Goal: Task Accomplishment & Management: Complete application form

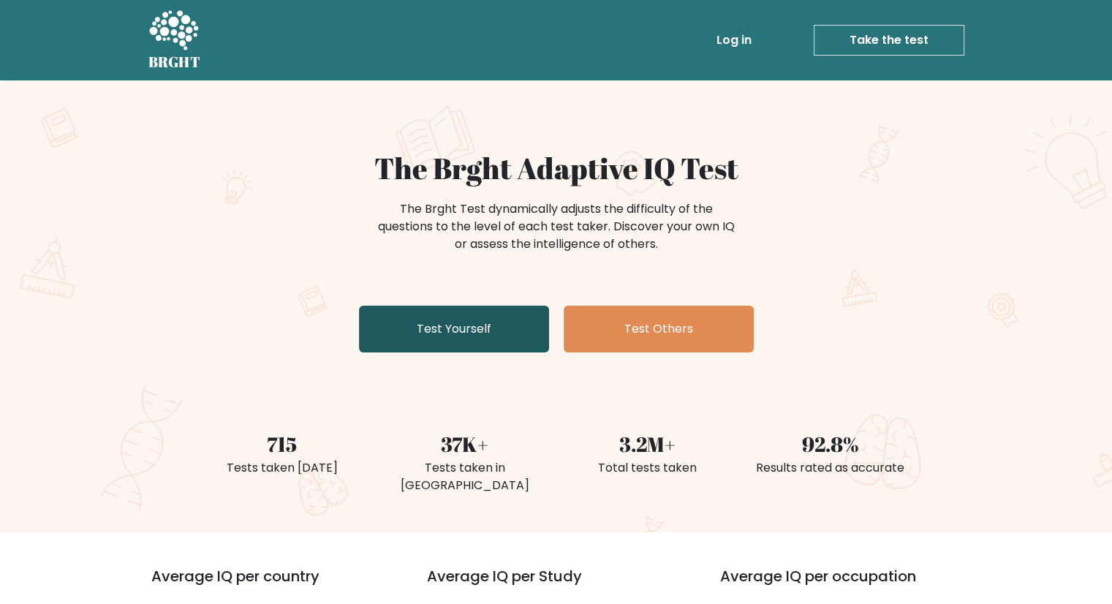
click at [500, 335] on link "Test Yourself" at bounding box center [454, 328] width 190 height 47
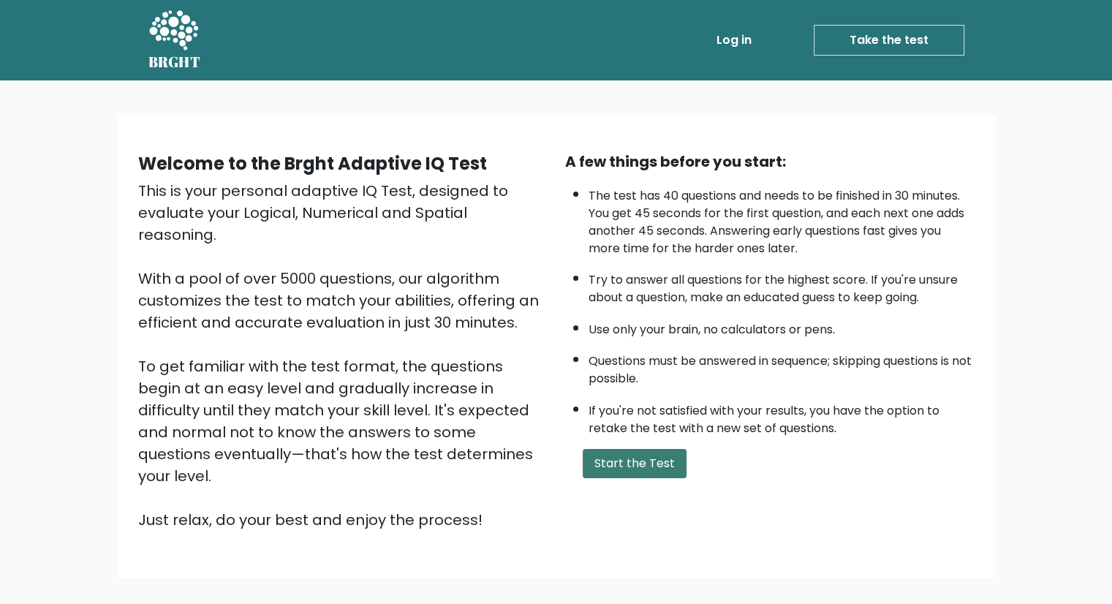
click at [643, 463] on button "Start the Test" at bounding box center [634, 463] width 104 height 29
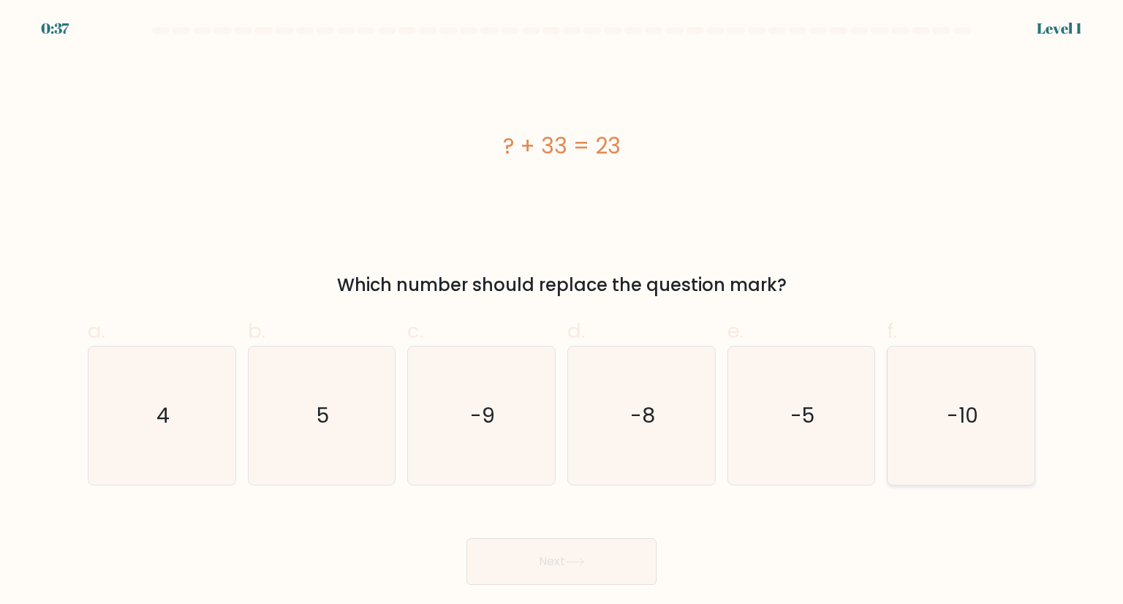
click at [959, 400] on icon "-10" at bounding box center [960, 414] width 137 height 137
click at [562, 311] on input "f. -10" at bounding box center [561, 307] width 1 height 10
radio input "true"
click at [579, 558] on icon at bounding box center [575, 562] width 20 height 8
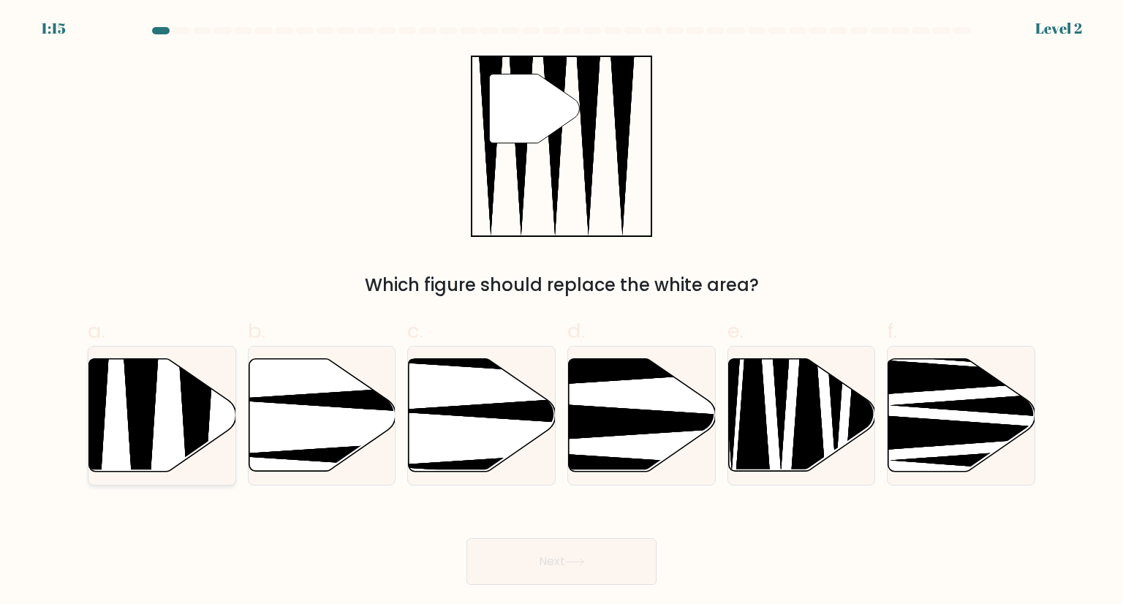
click at [170, 397] on icon at bounding box center [162, 415] width 147 height 113
click at [561, 311] on input "a." at bounding box center [561, 307] width 1 height 10
radio input "true"
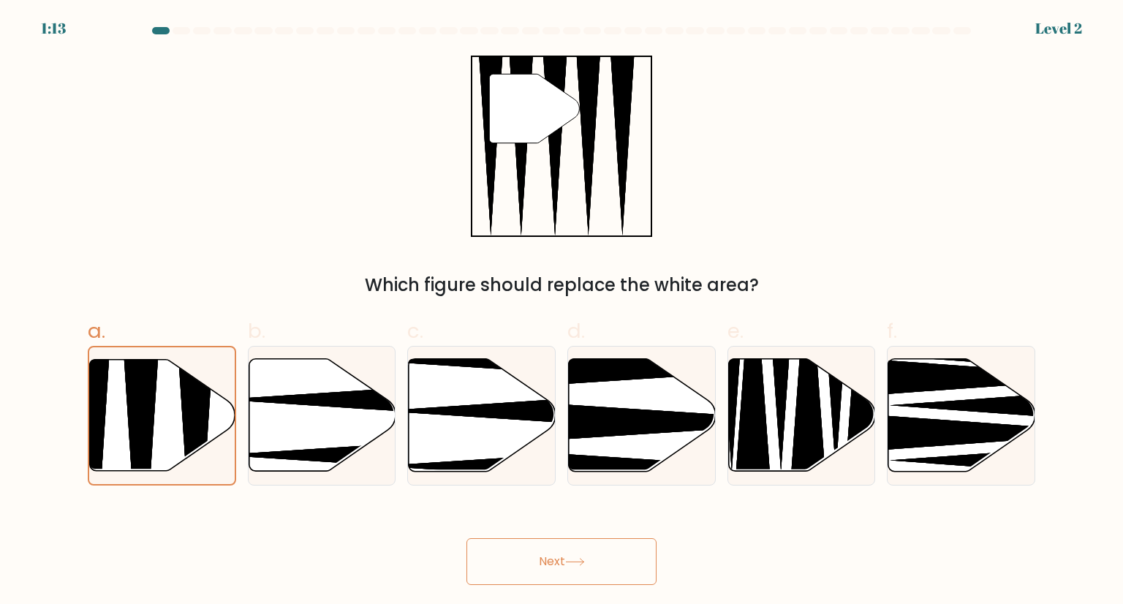
click at [599, 580] on button "Next" at bounding box center [561, 561] width 190 height 47
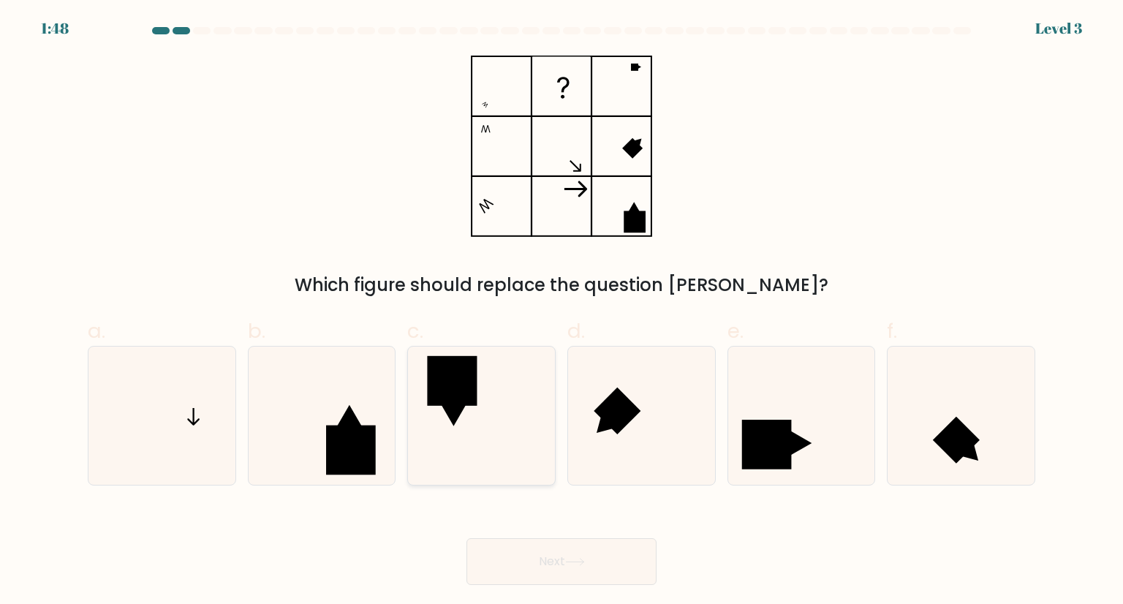
click at [531, 438] on icon at bounding box center [480, 414] width 137 height 137
click at [561, 311] on input "c." at bounding box center [561, 307] width 1 height 10
radio input "true"
click at [535, 579] on button "Next" at bounding box center [561, 561] width 190 height 47
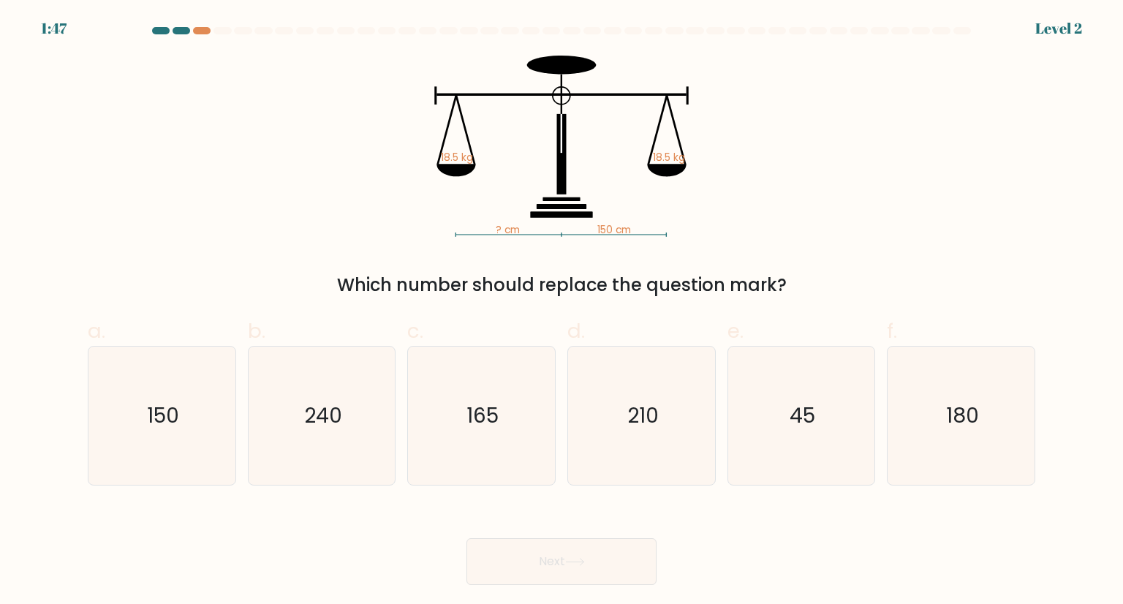
click at [552, 557] on button "Next" at bounding box center [561, 561] width 190 height 47
click at [928, 532] on div "Next" at bounding box center [561, 544] width 965 height 82
click at [199, 436] on icon "150" at bounding box center [161, 414] width 137 height 137
click at [561, 311] on input "a. 150" at bounding box center [561, 307] width 1 height 10
radio input "true"
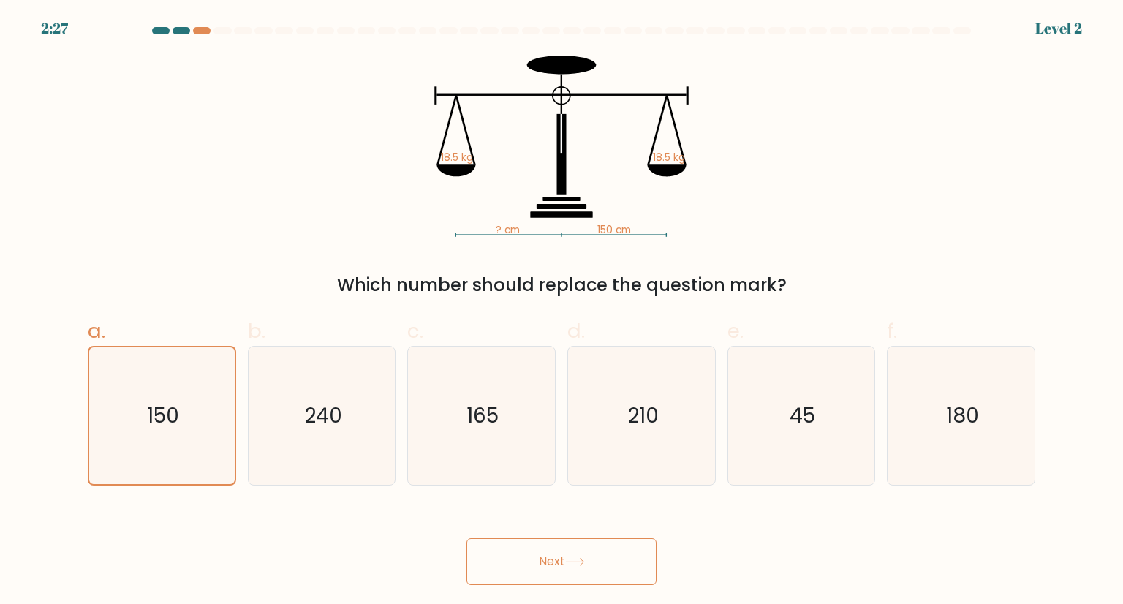
click at [571, 579] on button "Next" at bounding box center [561, 561] width 190 height 47
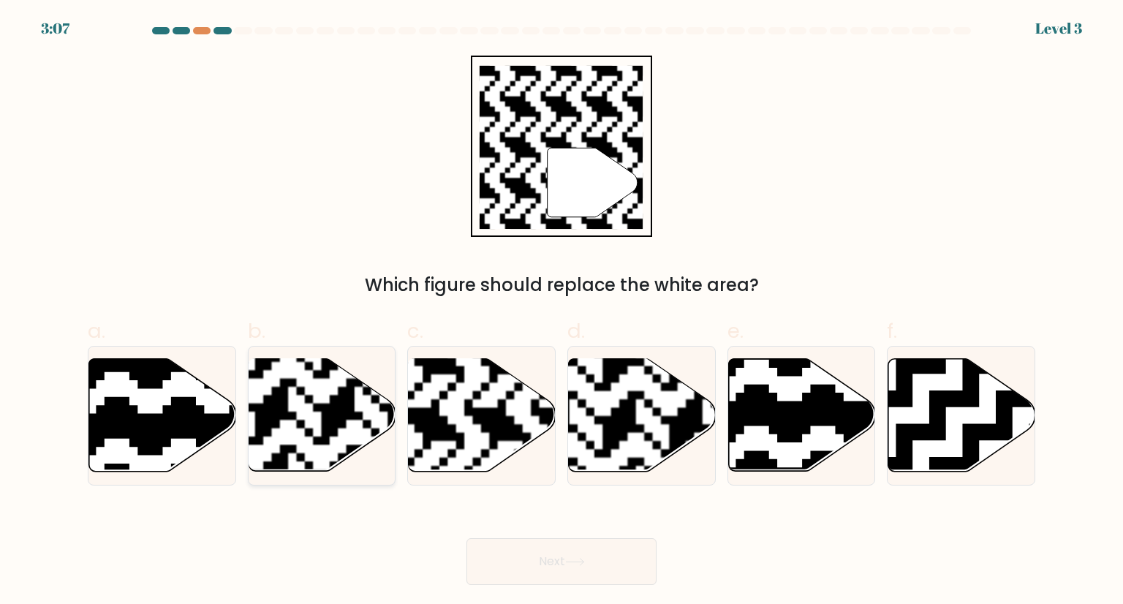
click at [324, 419] on rect at bounding box center [271, 478] width 266 height 266
click at [561, 311] on input "b." at bounding box center [561, 307] width 1 height 10
radio input "true"
click at [509, 406] on rect at bounding box center [431, 357] width 266 height 266
click at [561, 311] on input "c." at bounding box center [561, 307] width 1 height 10
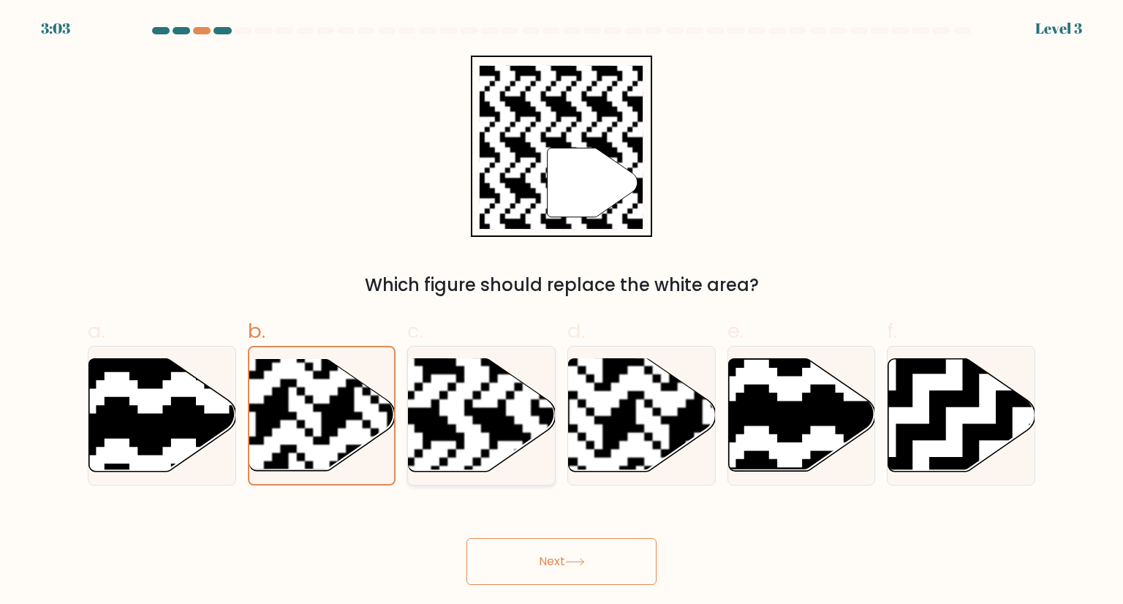
radio input "true"
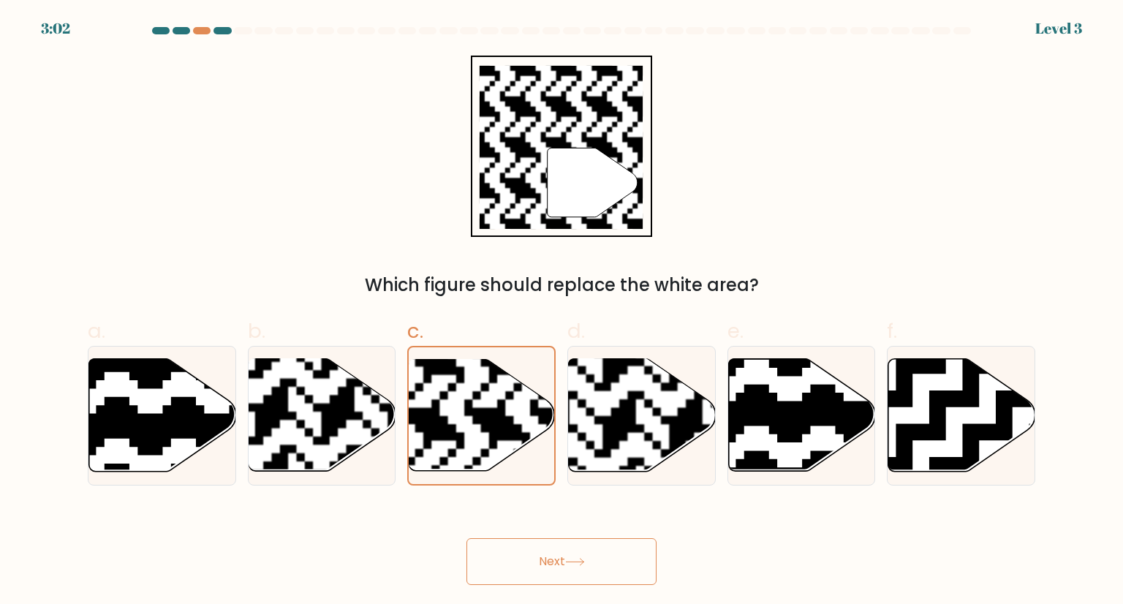
click at [604, 565] on button "Next" at bounding box center [561, 561] width 190 height 47
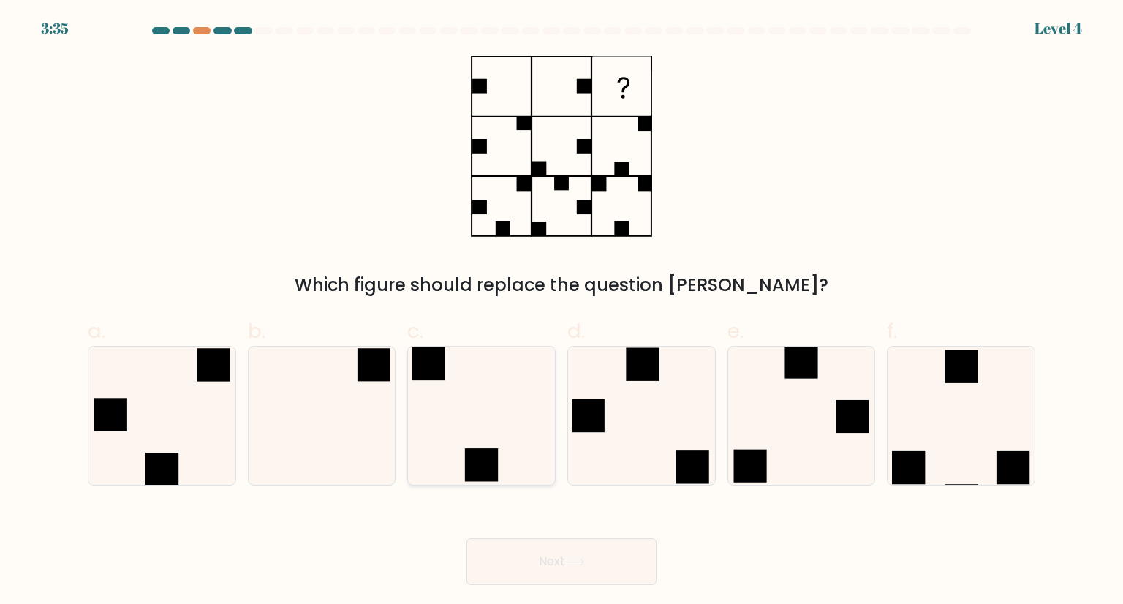
click at [483, 444] on icon at bounding box center [480, 414] width 137 height 137
click at [561, 311] on input "c." at bounding box center [561, 307] width 1 height 10
radio input "true"
click at [577, 580] on button "Next" at bounding box center [561, 561] width 190 height 47
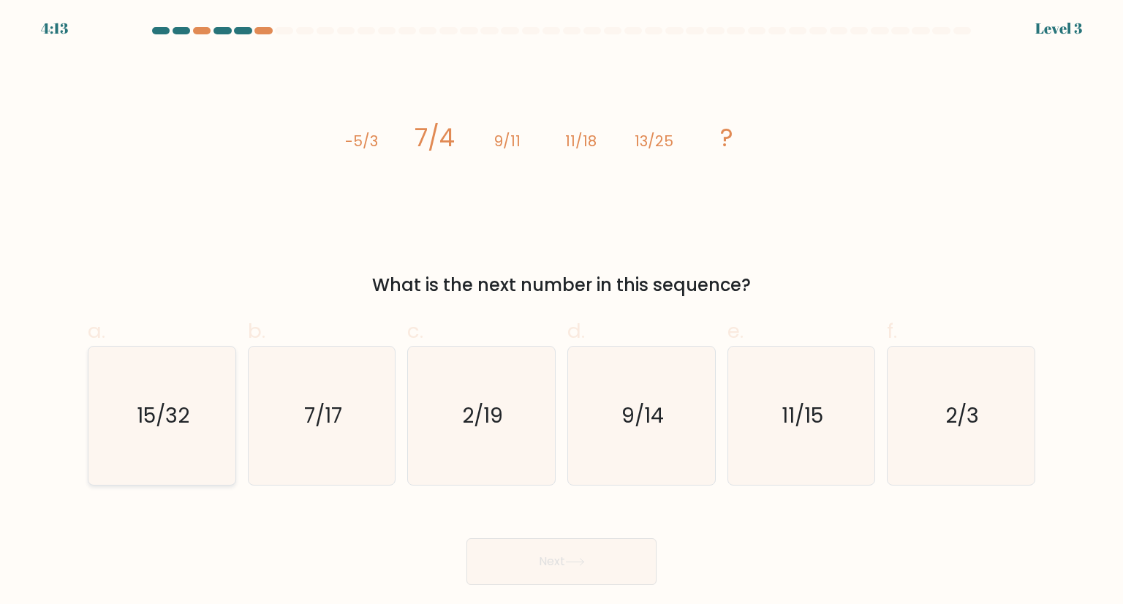
click at [183, 424] on text "15/32" at bounding box center [163, 414] width 53 height 29
click at [561, 311] on input "a. 15/32" at bounding box center [561, 307] width 1 height 10
radio input "true"
click at [597, 562] on button "Next" at bounding box center [561, 561] width 190 height 47
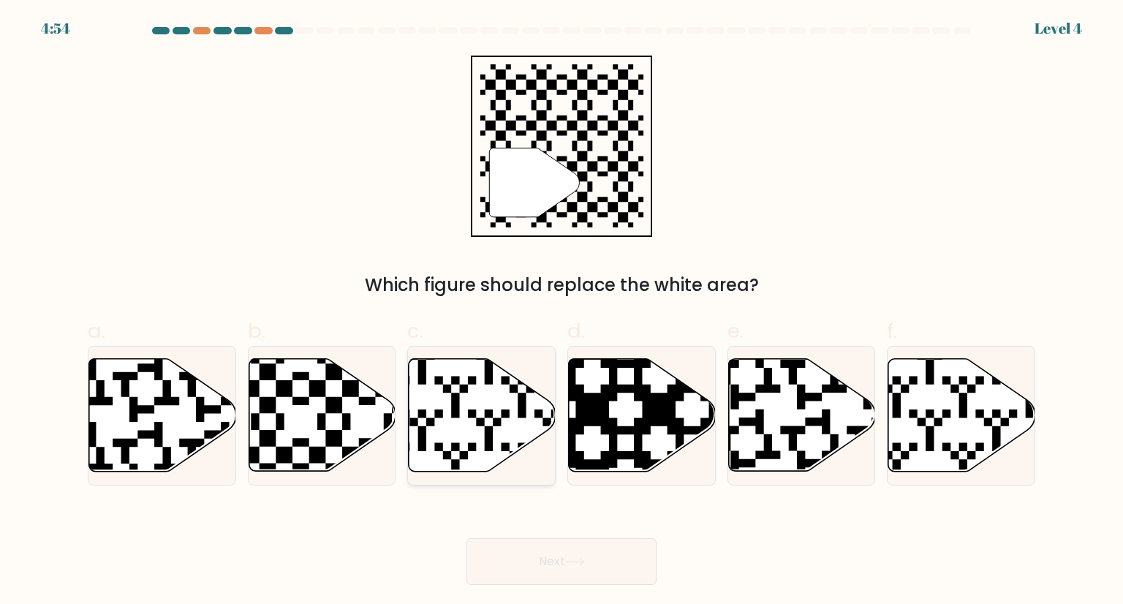
click at [460, 441] on icon at bounding box center [482, 415] width 147 height 113
click at [561, 311] on input "c." at bounding box center [561, 307] width 1 height 10
radio input "true"
click at [968, 450] on icon at bounding box center [1008, 476] width 266 height 266
click at [562, 311] on input "f." at bounding box center [561, 307] width 1 height 10
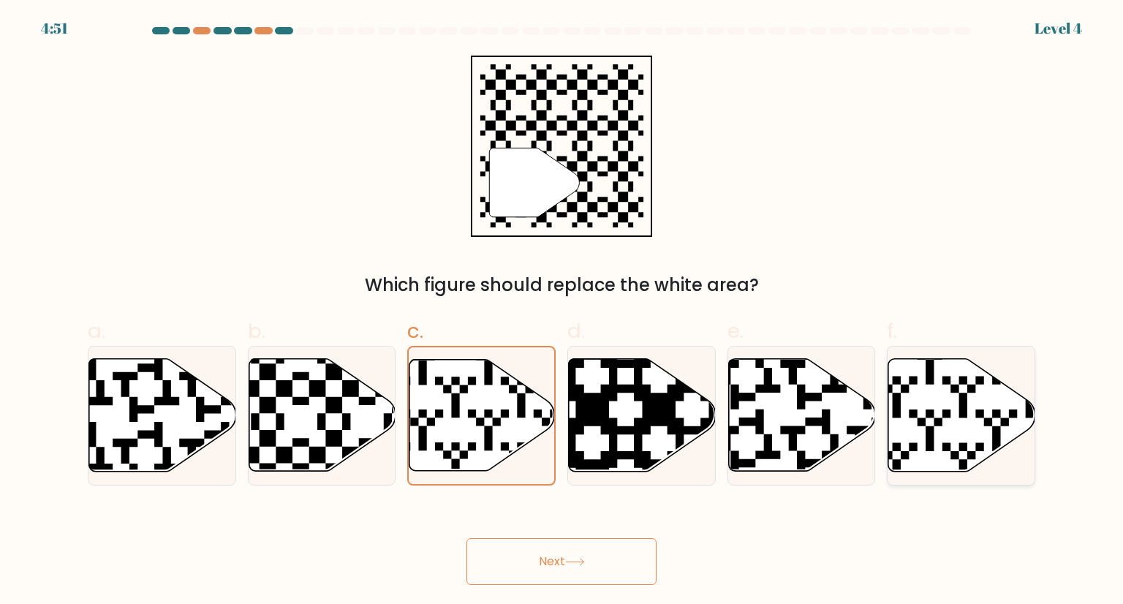
radio input "true"
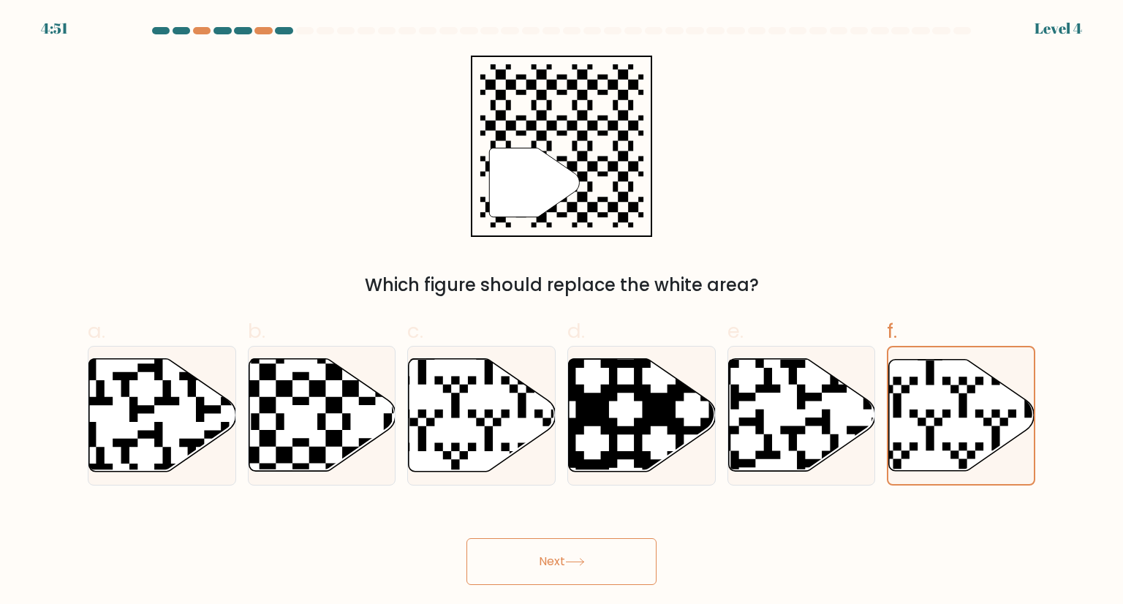
click at [612, 558] on button "Next" at bounding box center [561, 561] width 190 height 47
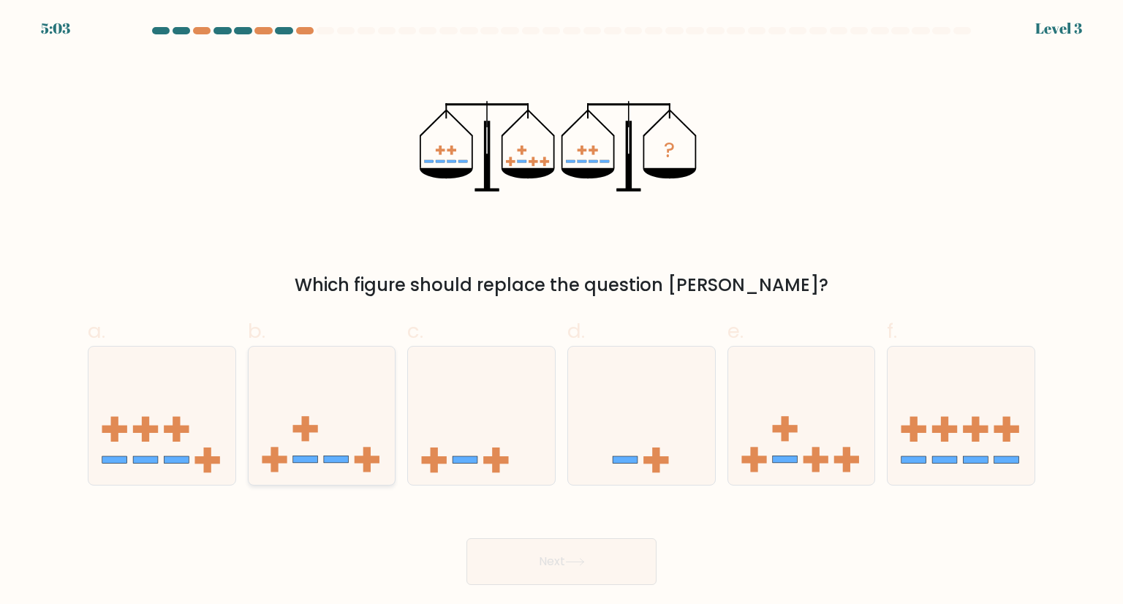
click at [371, 352] on div at bounding box center [322, 415] width 148 height 139
click at [561, 311] on input "b." at bounding box center [561, 307] width 1 height 10
radio input "true"
click at [544, 561] on button "Next" at bounding box center [561, 561] width 190 height 47
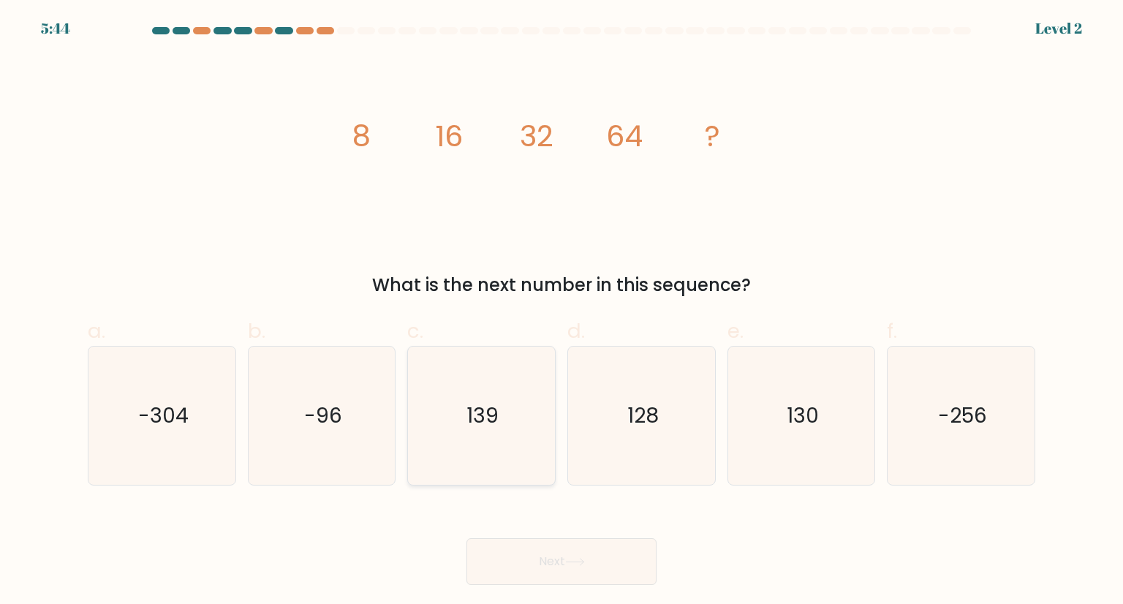
click at [510, 458] on icon "139" at bounding box center [480, 414] width 137 height 137
click at [561, 311] on input "c. 139" at bounding box center [561, 307] width 1 height 10
radio input "true"
click at [583, 546] on button "Next" at bounding box center [561, 561] width 190 height 47
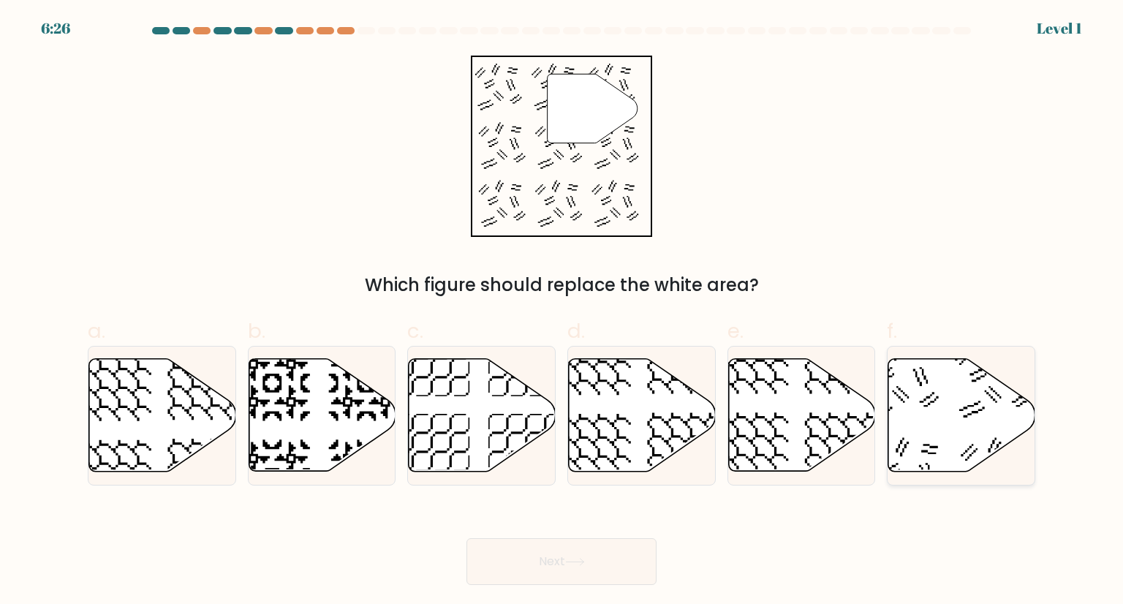
click at [951, 466] on icon at bounding box center [961, 415] width 147 height 113
click at [562, 311] on input "f." at bounding box center [561, 307] width 1 height 10
radio input "true"
click at [558, 565] on button "Next" at bounding box center [561, 561] width 190 height 47
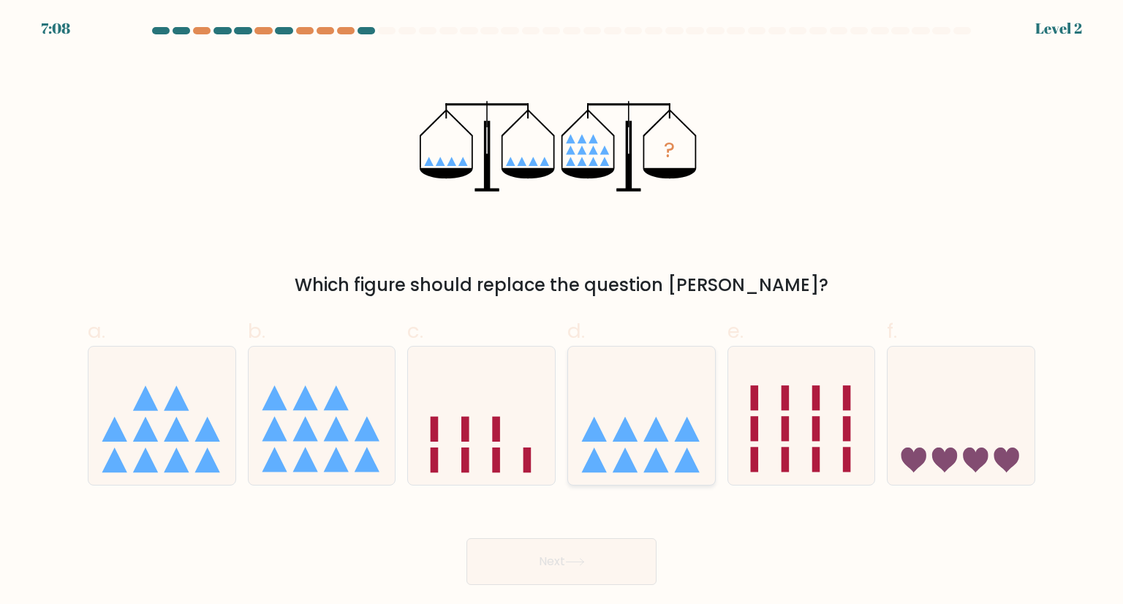
click at [601, 417] on icon at bounding box center [641, 414] width 147 height 121
click at [562, 311] on input "d." at bounding box center [561, 307] width 1 height 10
radio input "true"
click at [597, 547] on button "Next" at bounding box center [561, 561] width 190 height 47
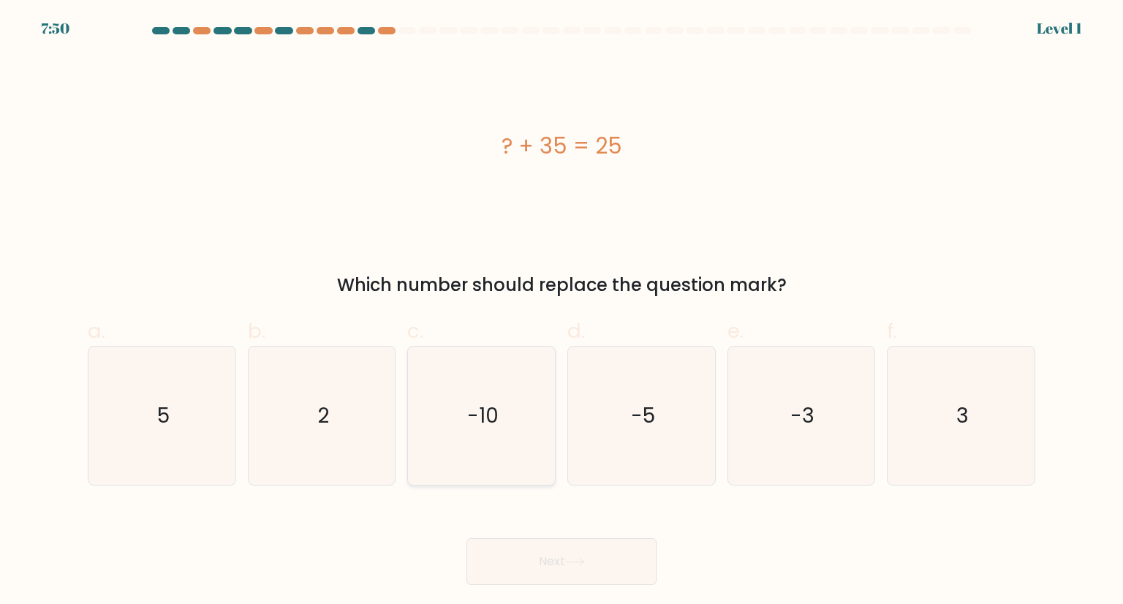
click at [522, 423] on icon "-10" at bounding box center [480, 414] width 137 height 137
click at [561, 311] on input "c. -10" at bounding box center [561, 307] width 1 height 10
radio input "true"
click at [569, 539] on button "Next" at bounding box center [561, 561] width 190 height 47
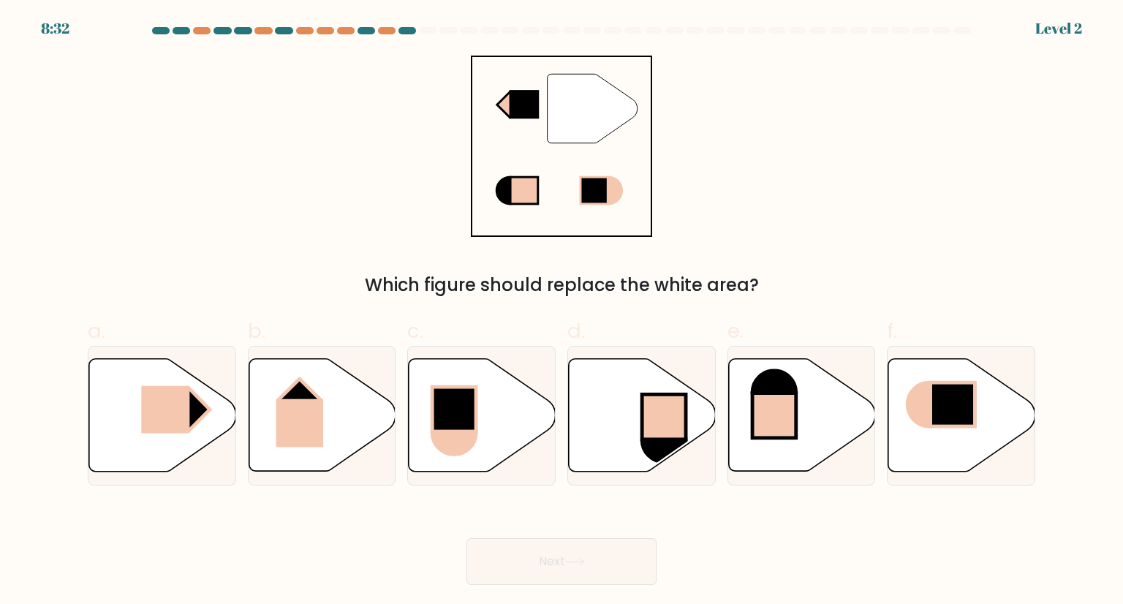
click at [1, 353] on form at bounding box center [561, 306] width 1123 height 558
click at [0, 365] on form at bounding box center [561, 306] width 1123 height 558
click at [23, 6] on div "8:30 Level 2" at bounding box center [561, 9] width 1123 height 18
